Goal: Task Accomplishment & Management: Complete application form

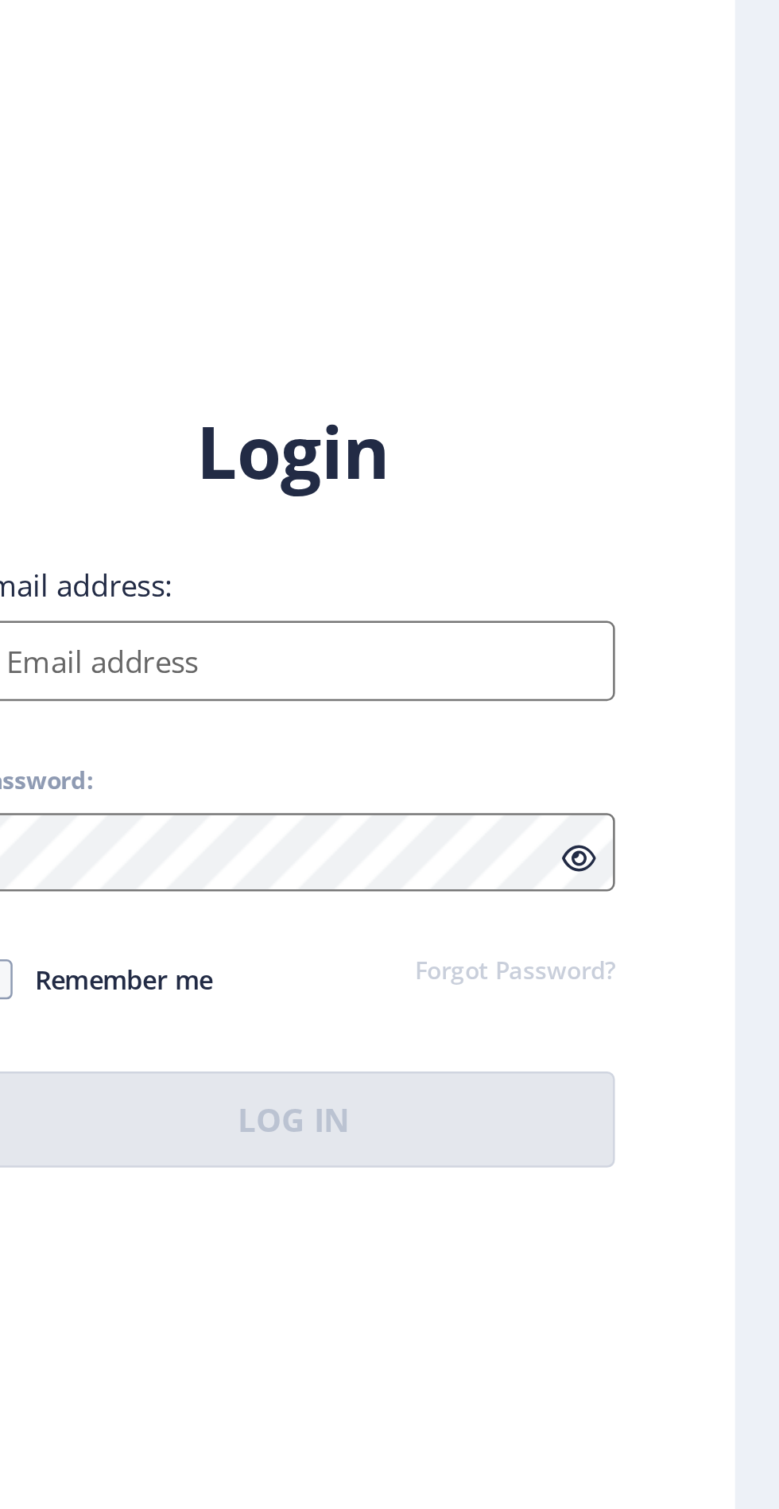
scroll to position [92, 0]
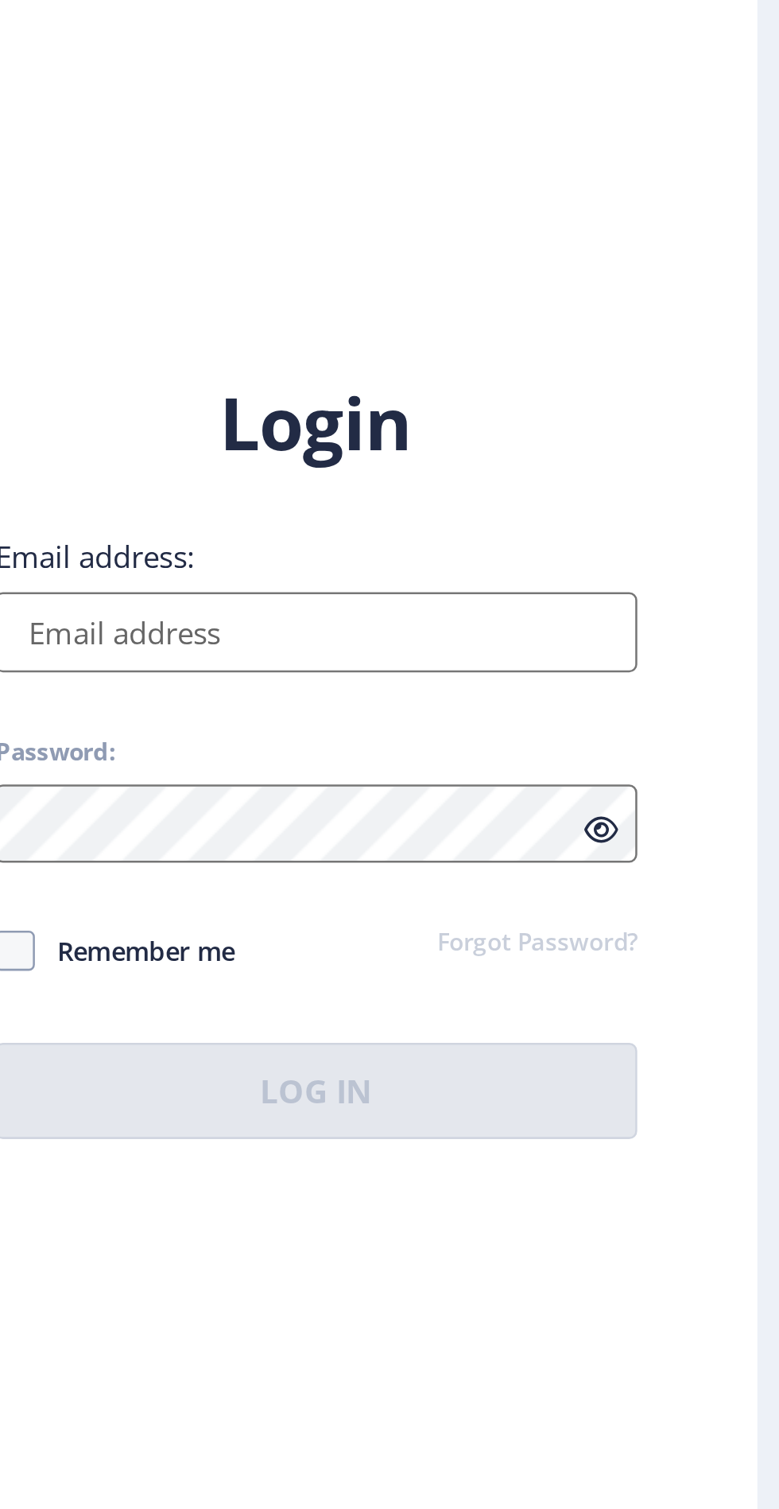
click at [653, 676] on input "Email address:" at bounding box center [564, 692] width 255 height 32
type input "[EMAIL_ADDRESS][DOMAIN_NAME]"
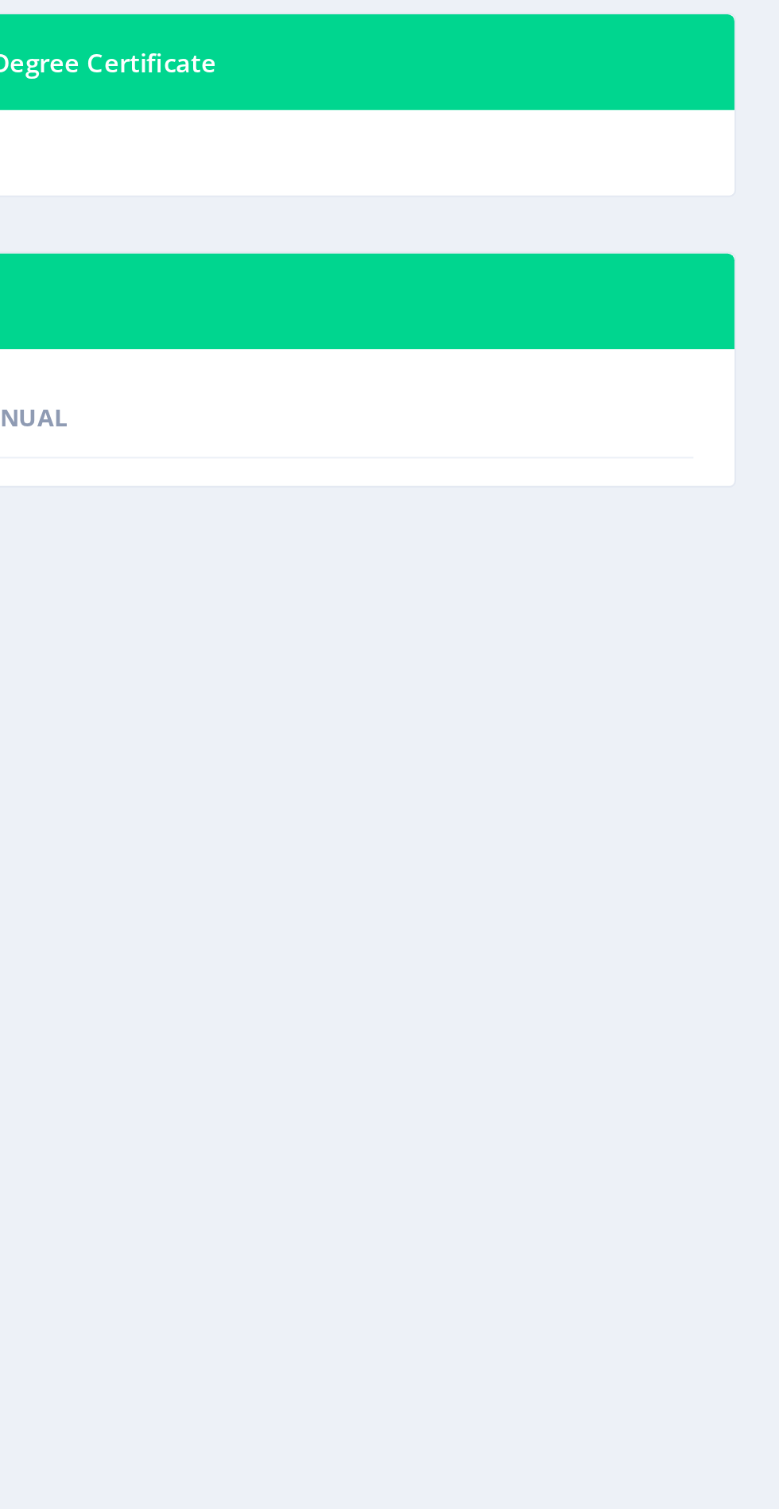
scroll to position [48, 0]
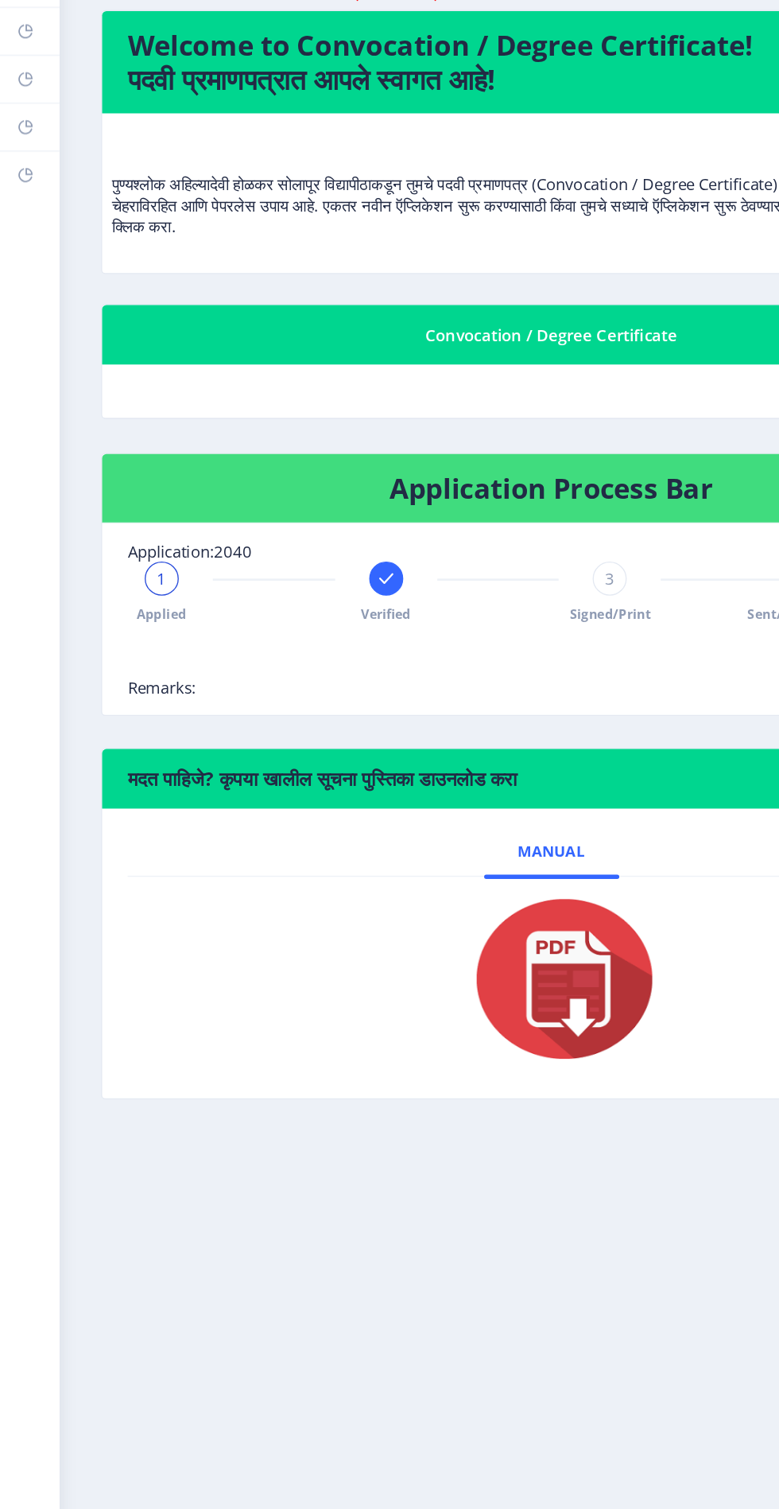
click at [19, 249] on rect at bounding box center [19, 249] width 13 height 13
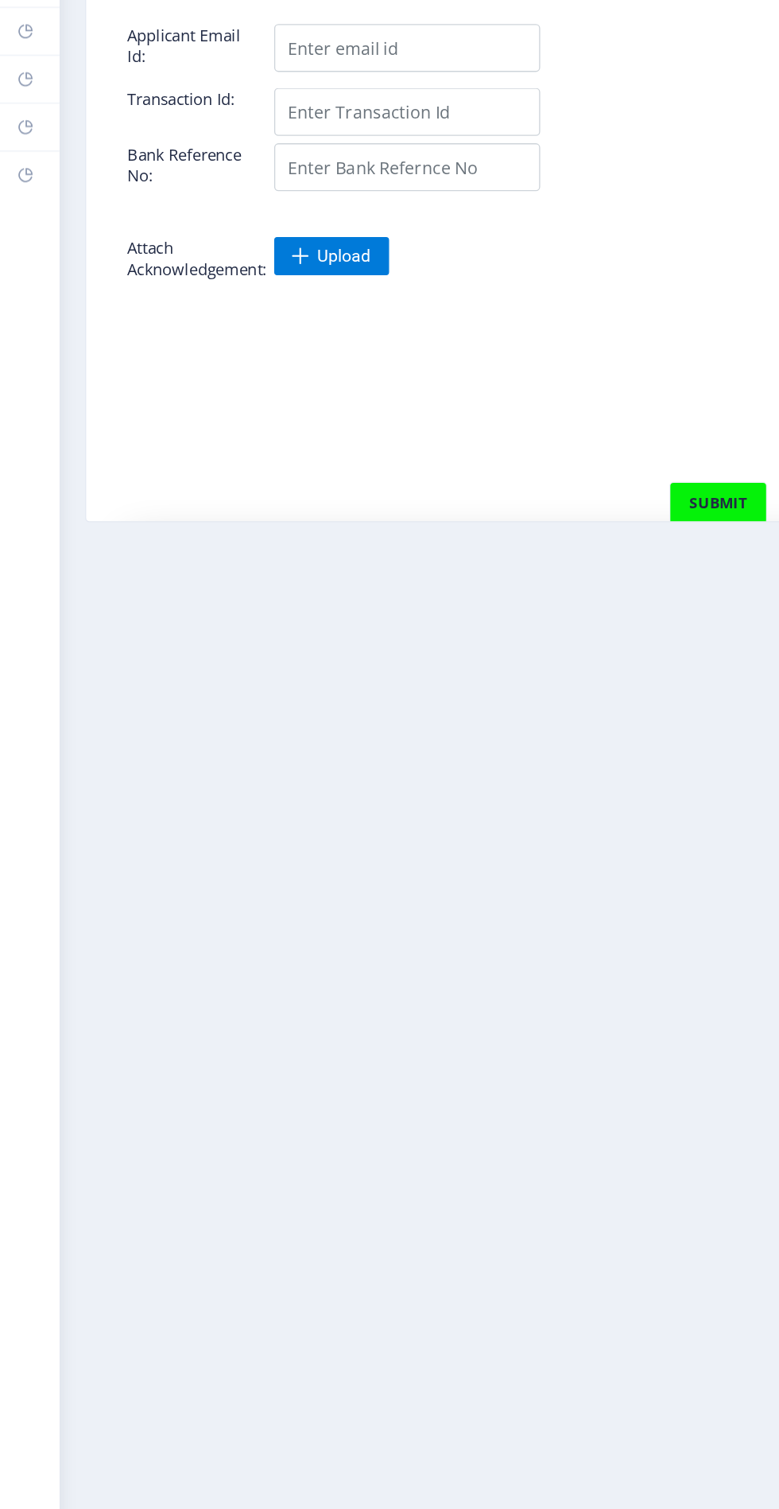
click at [20, 218] on icon at bounding box center [19, 214] width 10 height 10
